Goal: Leave review/rating: Share an evaluation or opinion about a product, service, or content

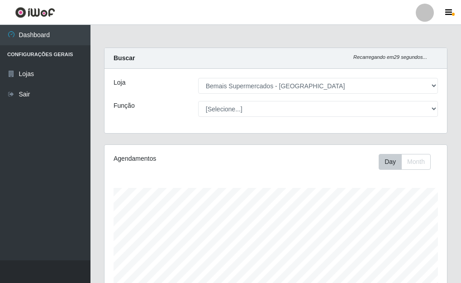
select select "249"
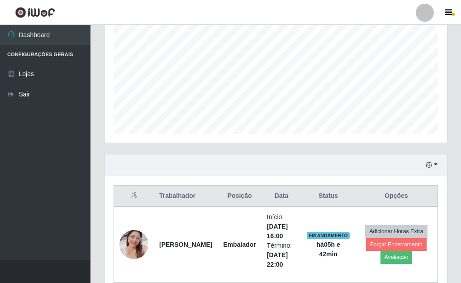
scroll to position [308, 0]
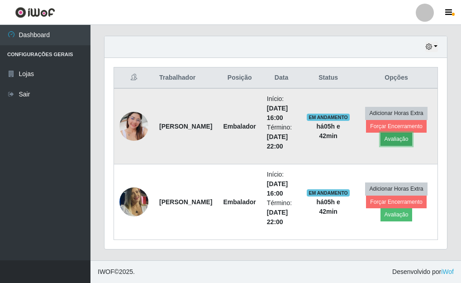
click at [397, 138] on button "Avaliação" at bounding box center [396, 138] width 32 height 13
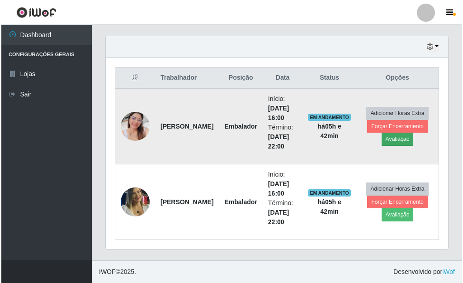
scroll to position [188, 337]
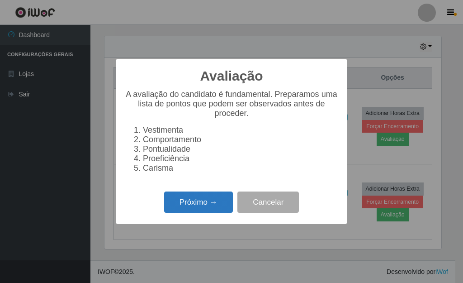
click at [208, 207] on button "Próximo →" at bounding box center [198, 201] width 69 height 21
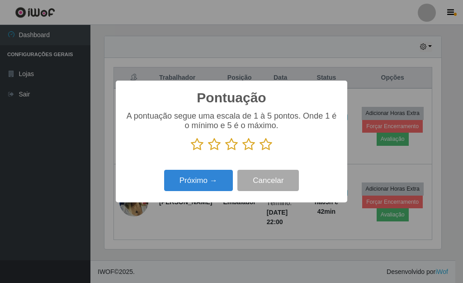
click at [267, 150] on icon at bounding box center [266, 144] width 13 height 14
click at [260, 151] on input "radio" at bounding box center [260, 151] width 0 height 0
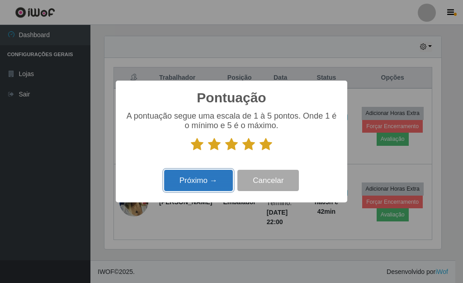
click at [204, 181] on button "Próximo →" at bounding box center [198, 180] width 69 height 21
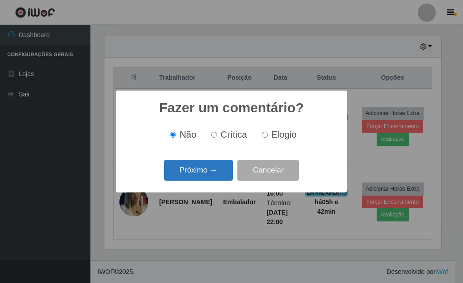
click at [210, 177] on button "Próximo →" at bounding box center [198, 170] width 69 height 21
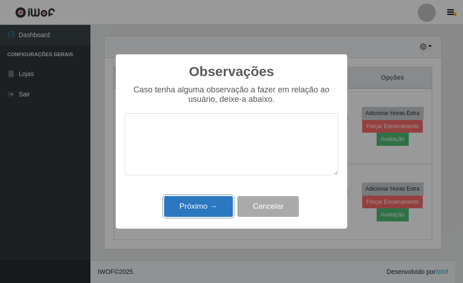
click at [213, 208] on button "Próximo →" at bounding box center [198, 206] width 69 height 21
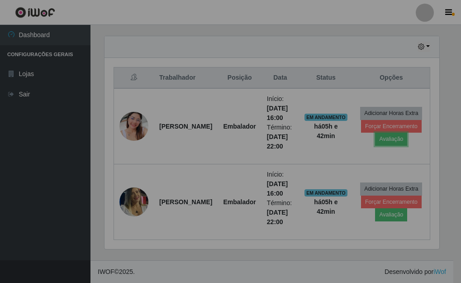
scroll to position [188, 342]
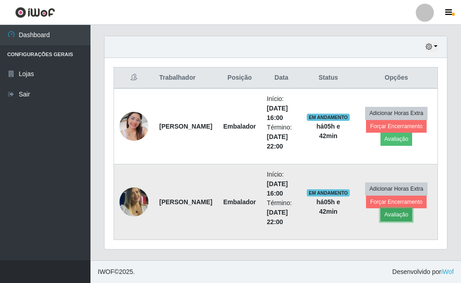
click at [397, 214] on button "Avaliação" at bounding box center [396, 214] width 32 height 13
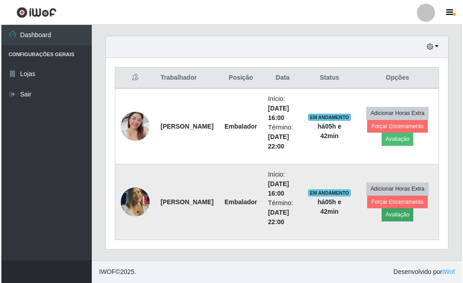
scroll to position [188, 337]
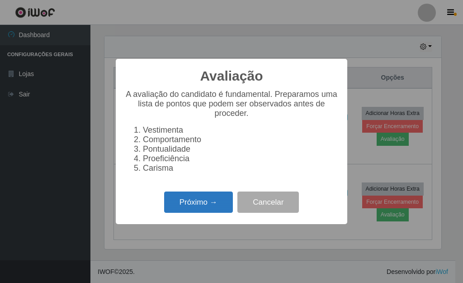
click at [199, 209] on button "Próximo →" at bounding box center [198, 201] width 69 height 21
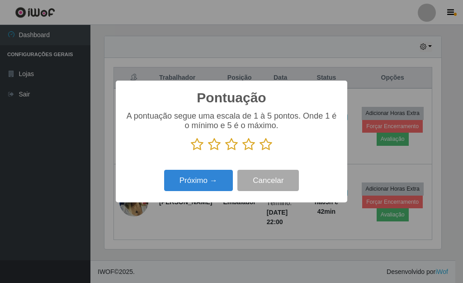
click at [266, 148] on icon at bounding box center [266, 144] width 13 height 14
click at [260, 151] on input "radio" at bounding box center [260, 151] width 0 height 0
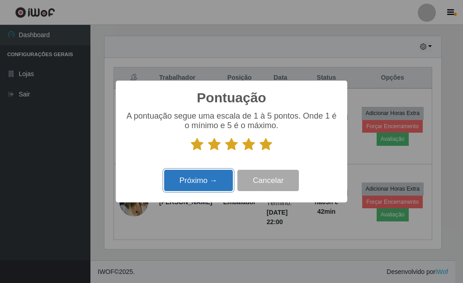
click at [212, 178] on button "Próximo →" at bounding box center [198, 180] width 69 height 21
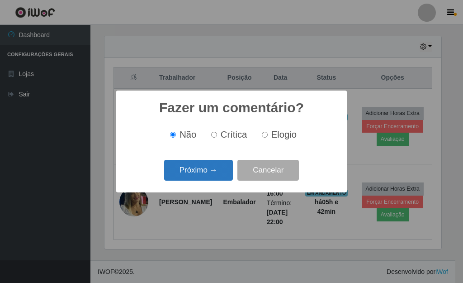
click at [208, 174] on button "Próximo →" at bounding box center [198, 170] width 69 height 21
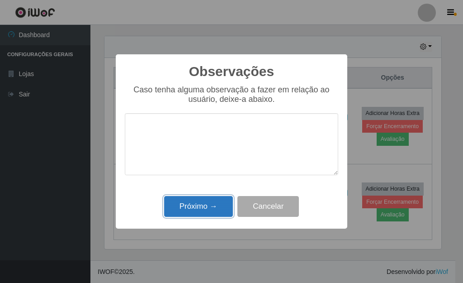
click at [209, 207] on button "Próximo →" at bounding box center [198, 206] width 69 height 21
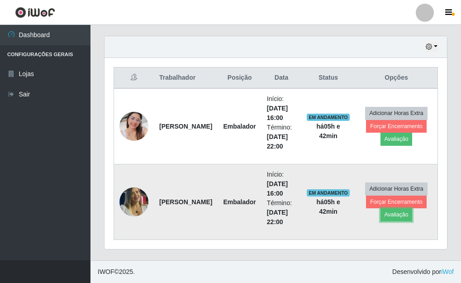
scroll to position [188, 342]
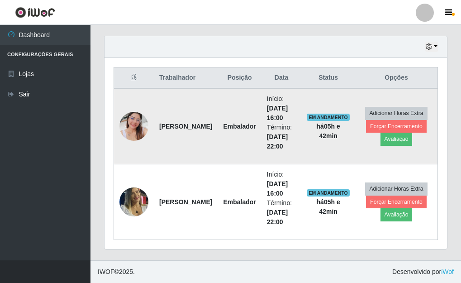
drag, startPoint x: 398, startPoint y: 137, endPoint x: 359, endPoint y: 104, distance: 51.0
click at [361, 98] on td "Adicionar Horas Extra Forçar Encerramento Avaliação" at bounding box center [396, 126] width 82 height 76
click at [394, 137] on button "Avaliação" at bounding box center [396, 138] width 32 height 13
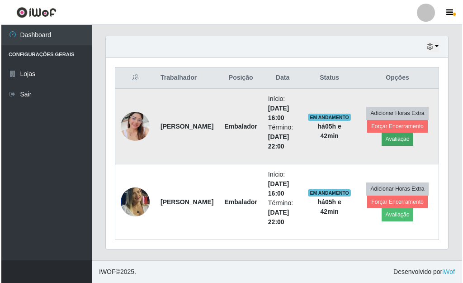
scroll to position [188, 337]
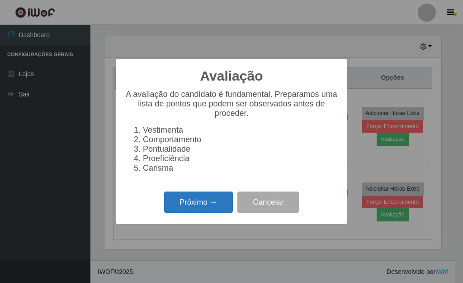
click at [215, 201] on button "Próximo →" at bounding box center [198, 201] width 69 height 21
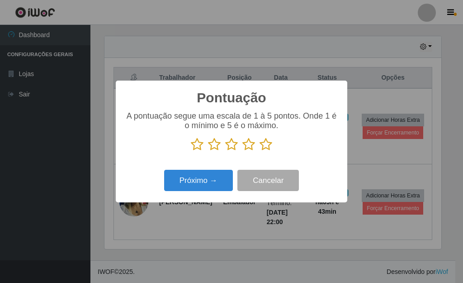
scroll to position [451972, 451823]
drag, startPoint x: 268, startPoint y: 140, endPoint x: 250, endPoint y: 157, distance: 24.9
click at [268, 142] on icon at bounding box center [266, 144] width 13 height 14
click at [260, 151] on input "radio" at bounding box center [260, 151] width 0 height 0
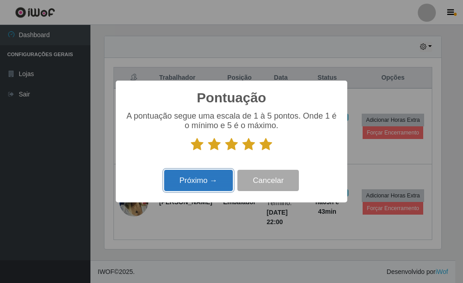
click at [222, 173] on button "Próximo →" at bounding box center [198, 180] width 69 height 21
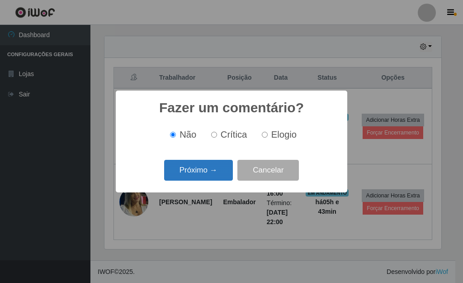
click at [217, 170] on button "Próximo →" at bounding box center [198, 170] width 69 height 21
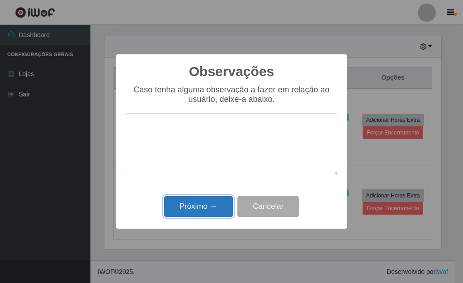
click at [216, 205] on button "Próximo →" at bounding box center [198, 206] width 69 height 21
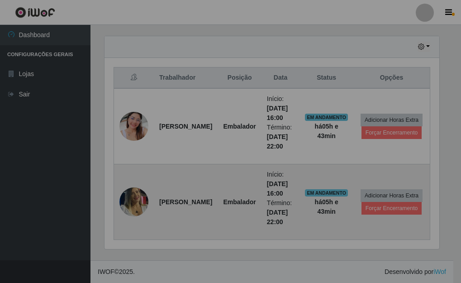
scroll to position [188, 342]
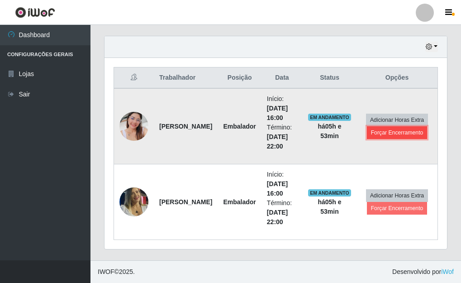
click at [389, 135] on button "Forçar Encerramento" at bounding box center [397, 132] width 61 height 13
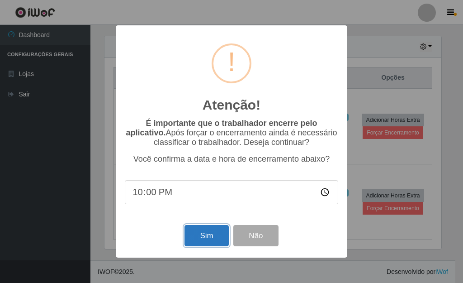
click at [207, 236] on button "Sim" at bounding box center [206, 235] width 44 height 21
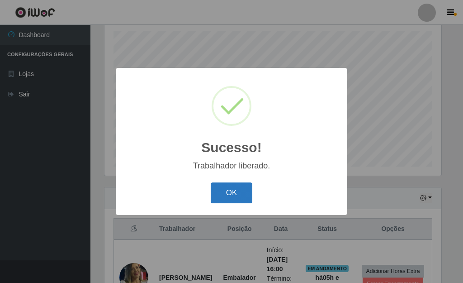
click at [227, 191] on button "OK" at bounding box center [232, 192] width 42 height 21
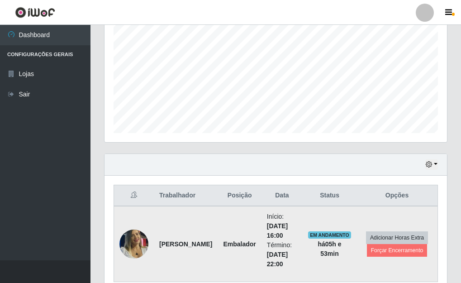
scroll to position [232, 0]
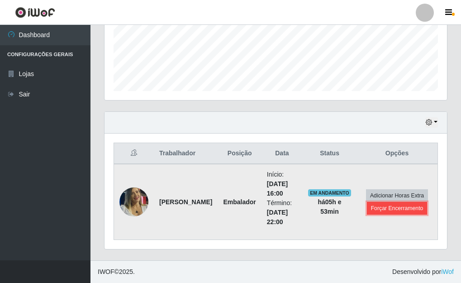
click at [404, 210] on button "Forçar Encerramento" at bounding box center [397, 208] width 61 height 13
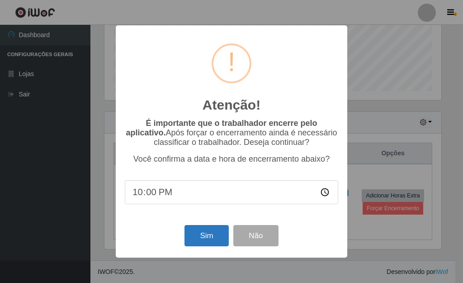
click at [210, 227] on div "Sim Não" at bounding box center [231, 235] width 213 height 26
click at [208, 227] on div "Sim Não" at bounding box center [231, 235] width 213 height 26
click at [210, 238] on button "Sim" at bounding box center [206, 235] width 44 height 21
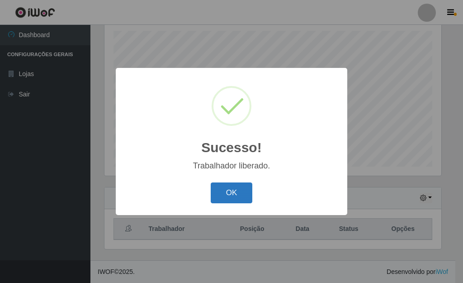
click at [218, 192] on button "OK" at bounding box center [232, 192] width 42 height 21
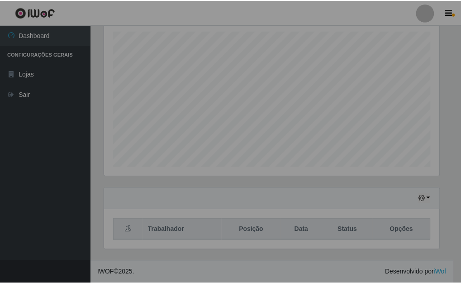
scroll to position [188, 342]
